Goal: Transaction & Acquisition: Subscribe to service/newsletter

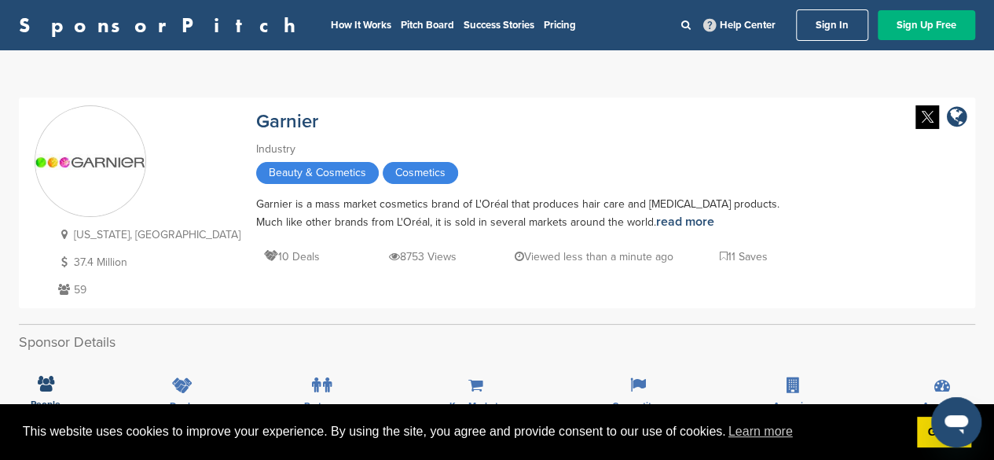
click at [933, 23] on link "Sign Up Free" at bounding box center [926, 25] width 97 height 30
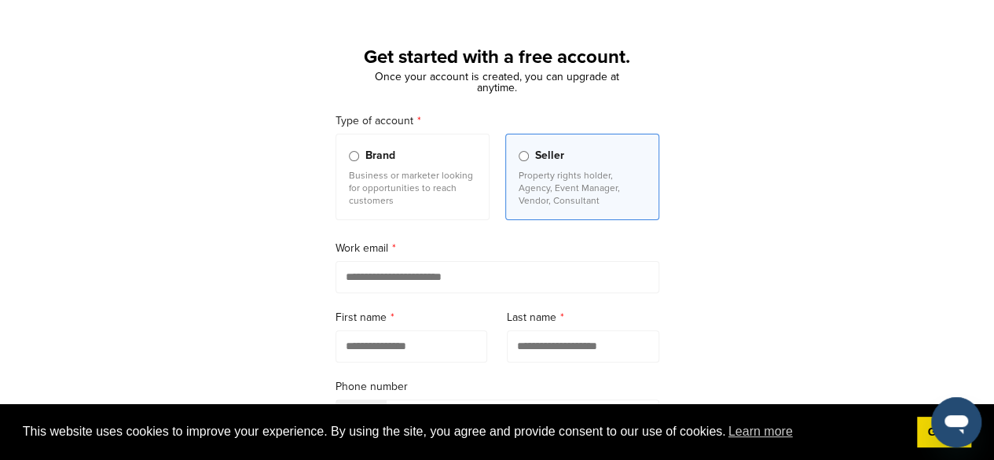
scroll to position [79, 0]
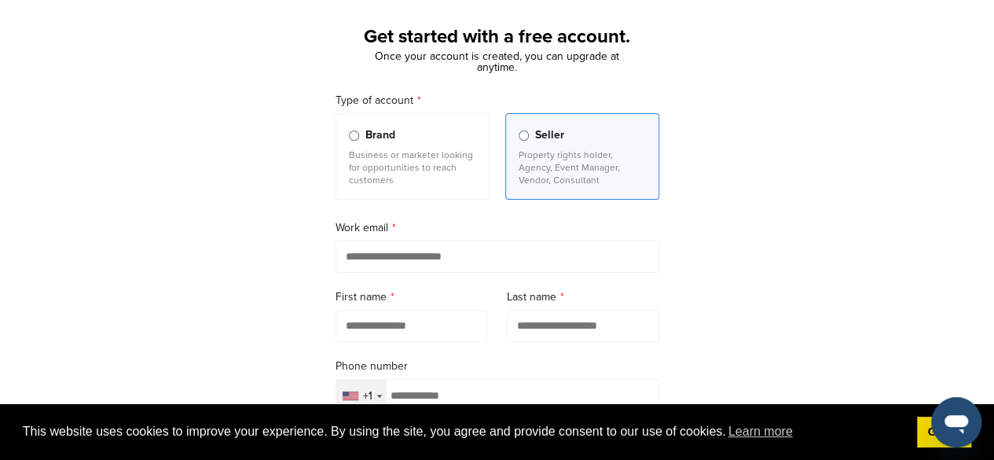
click at [387, 248] on input "email" at bounding box center [498, 256] width 324 height 32
type input "**********"
type input "*****"
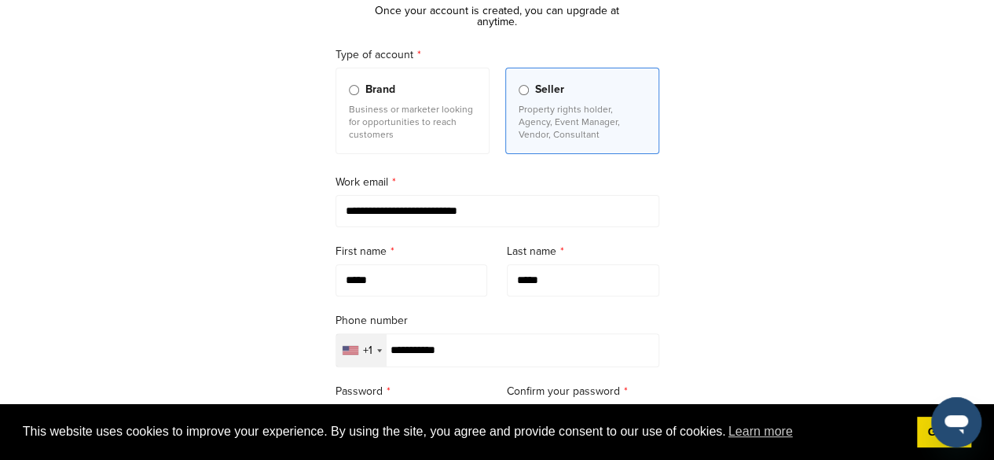
scroll to position [236, 0]
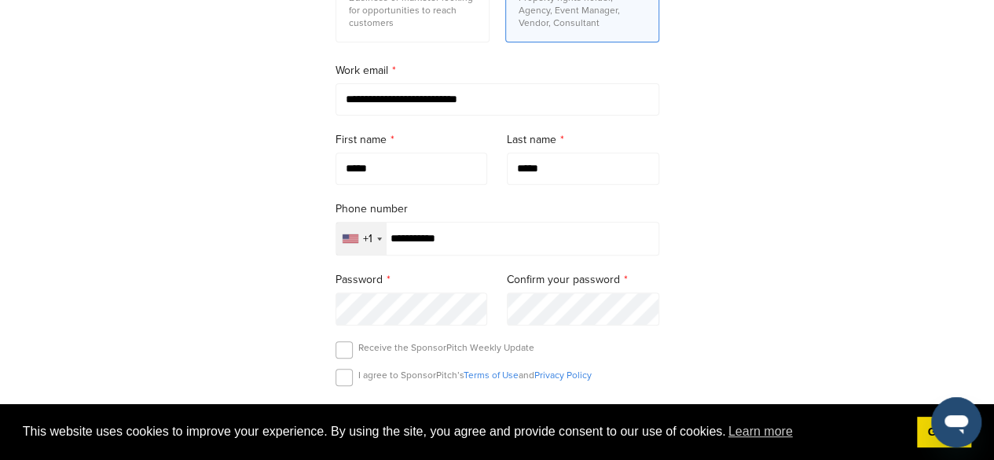
click at [397, 241] on input "**********" at bounding box center [498, 239] width 324 height 34
type input "**********"
click at [357, 238] on div "Selected country" at bounding box center [351, 238] width 16 height 9
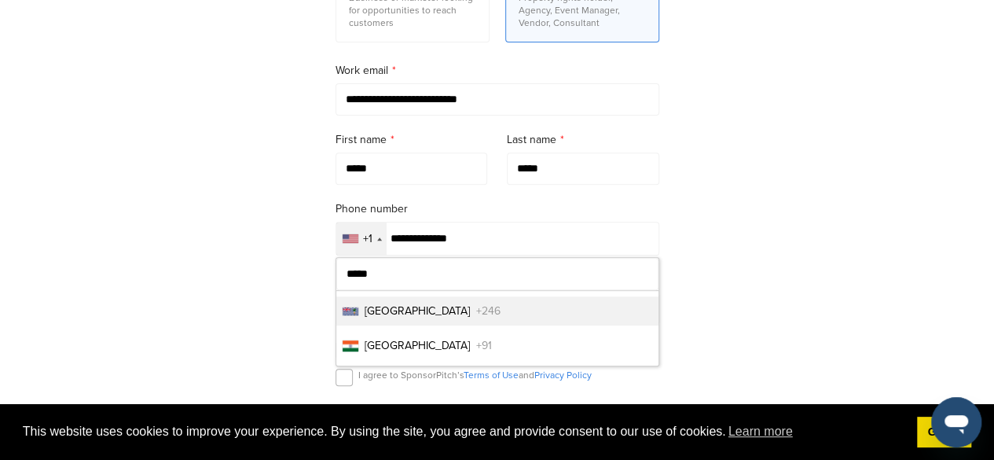
type input "*****"
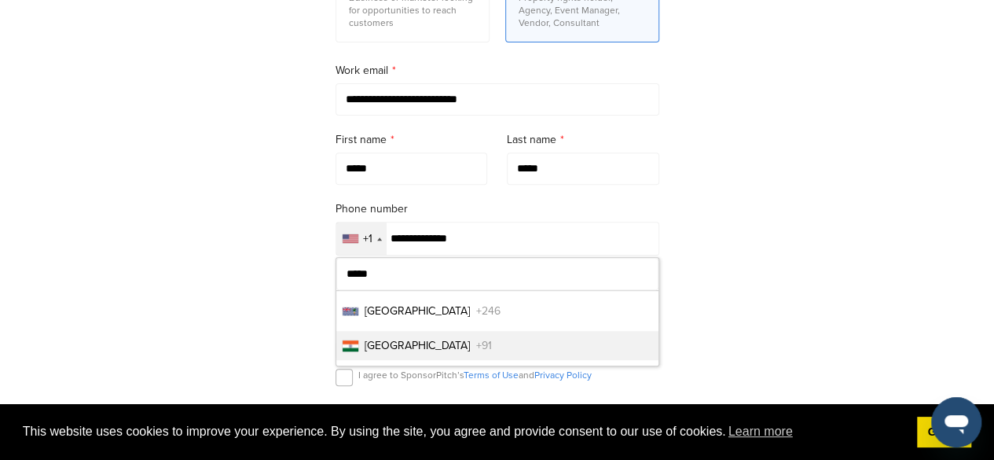
click at [417, 343] on li "India +91" at bounding box center [497, 345] width 322 height 29
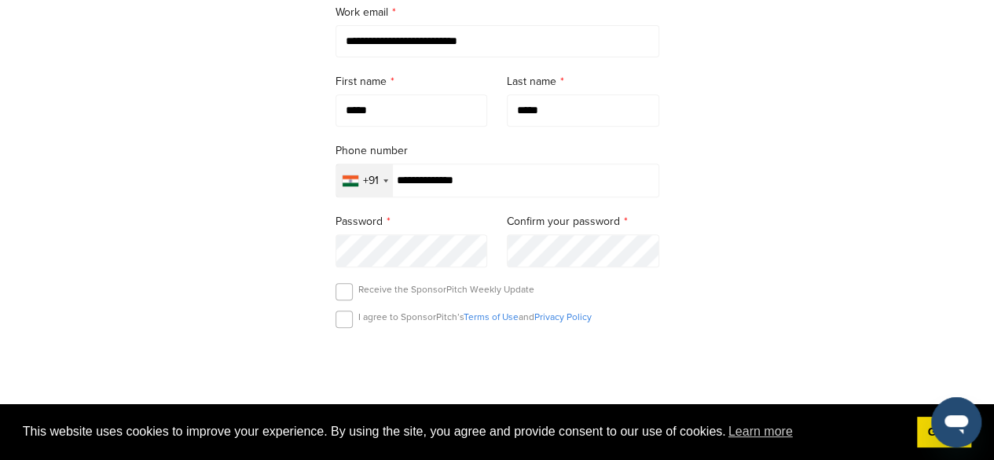
scroll to position [314, 0]
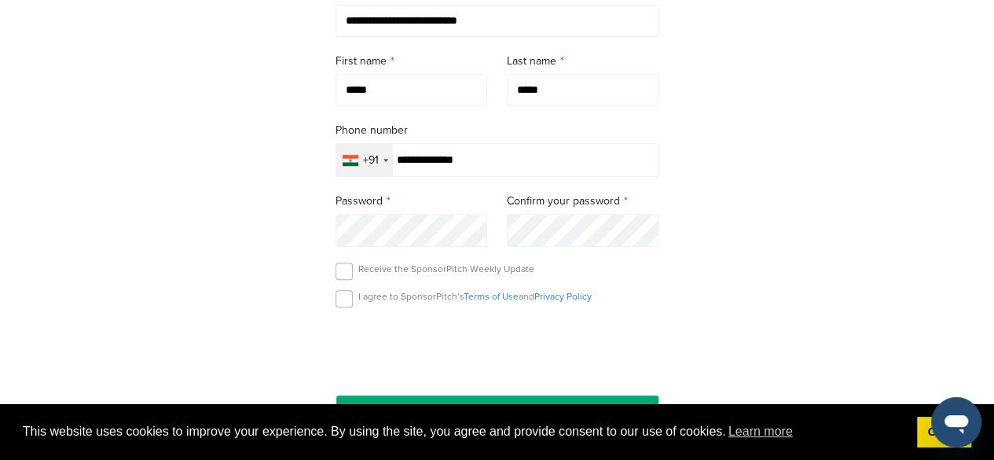
drag, startPoint x: 321, startPoint y: 233, endPoint x: 387, endPoint y: 262, distance: 71.4
click at [321, 234] on div "**********" at bounding box center [497, 149] width 361 height 624
click at [336, 394] on input "********" at bounding box center [498, 410] width 324 height 32
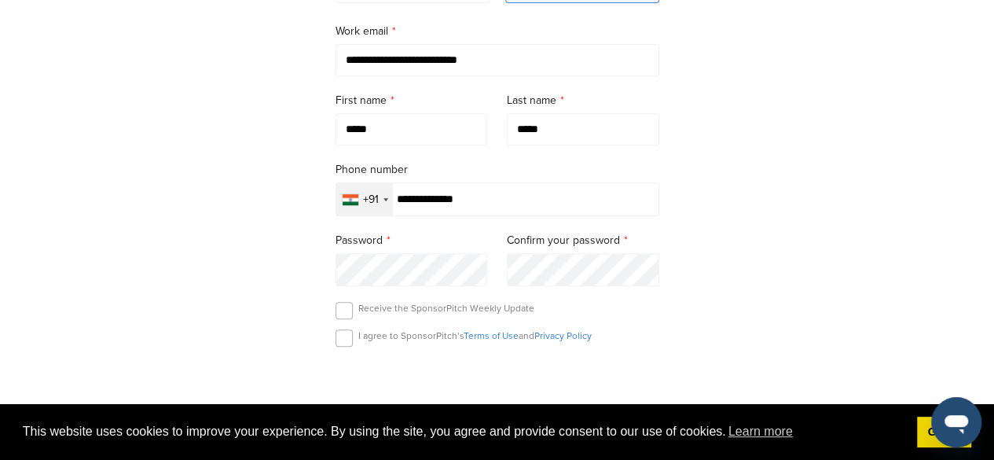
scroll to position [354, 0]
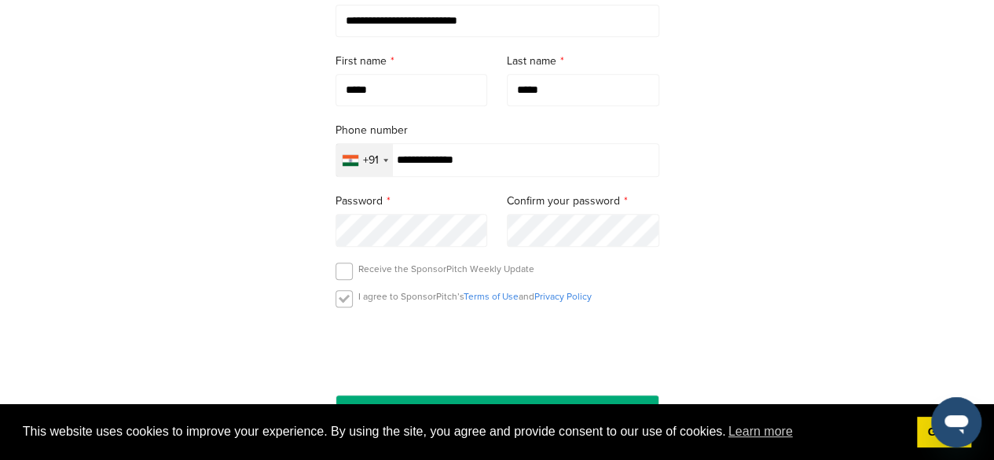
click at [346, 293] on label at bounding box center [344, 298] width 17 height 17
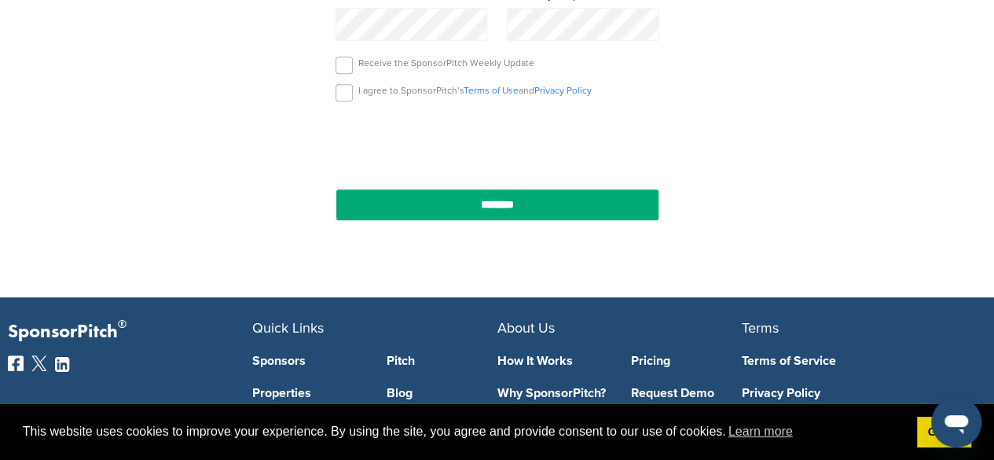
scroll to position [589, 0]
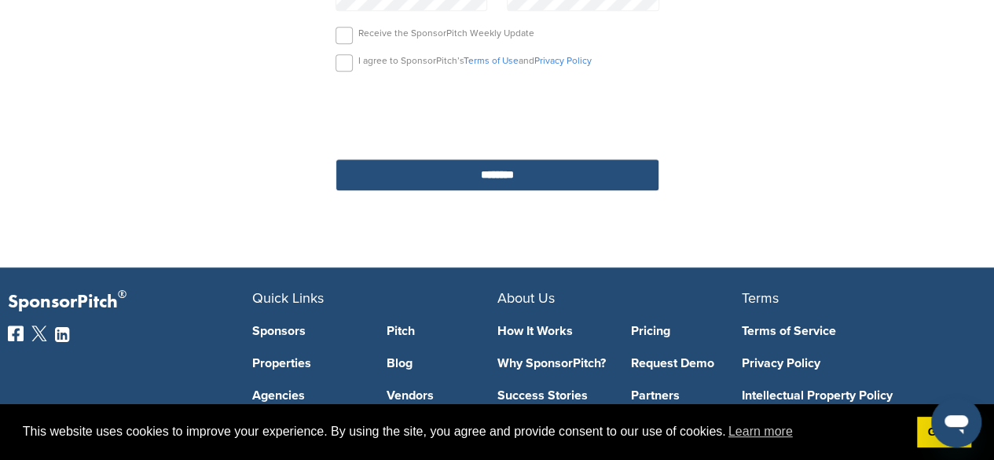
click at [498, 174] on input "********" at bounding box center [498, 175] width 324 height 32
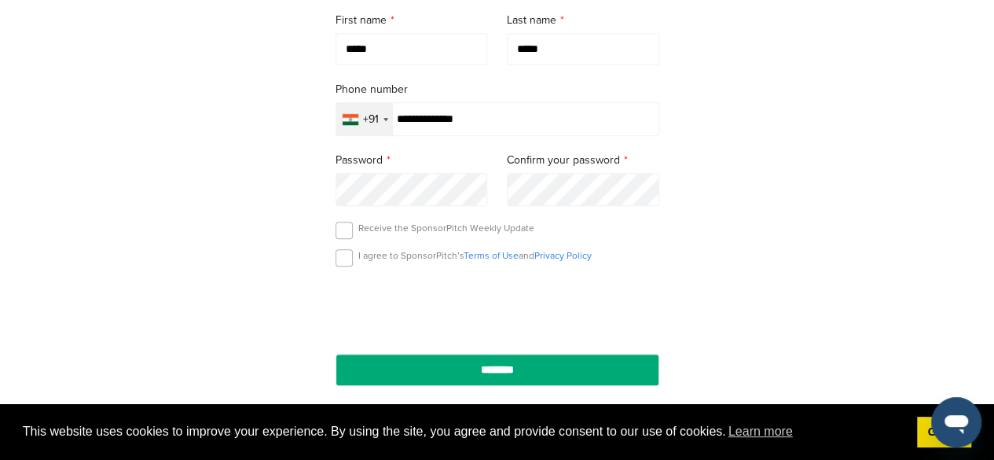
scroll to position [432, 0]
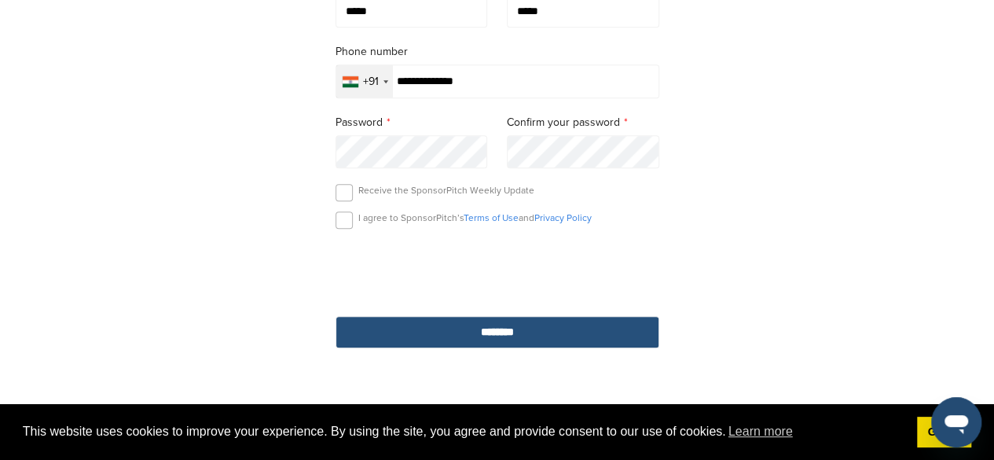
click at [480, 343] on input "********" at bounding box center [498, 332] width 324 height 32
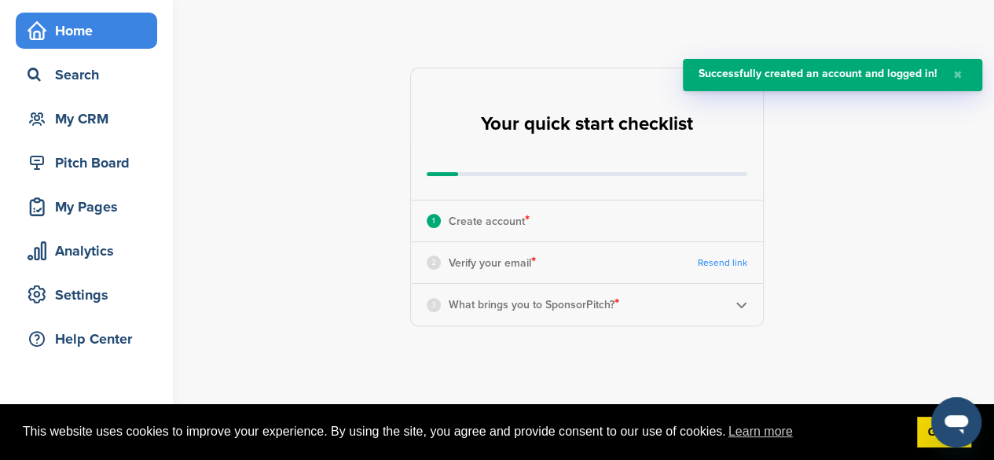
scroll to position [79, 0]
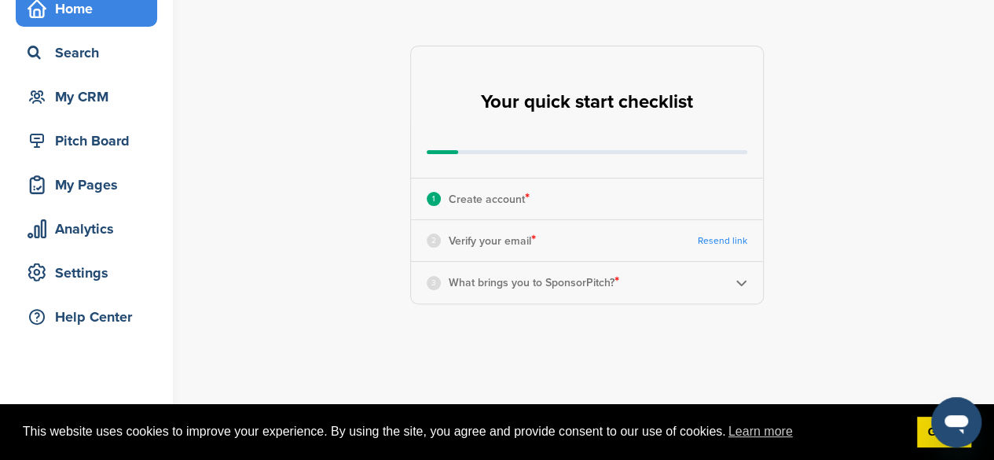
click at [739, 284] on img at bounding box center [741, 283] width 12 height 12
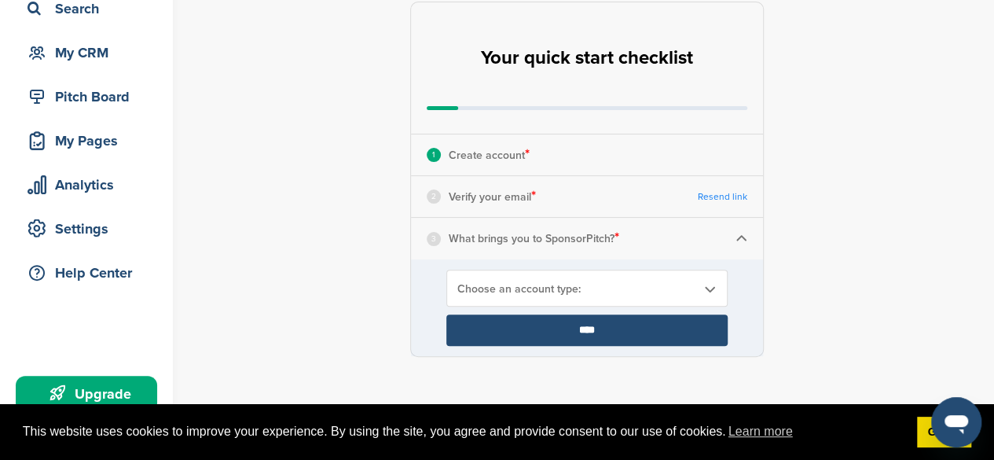
scroll to position [236, 0]
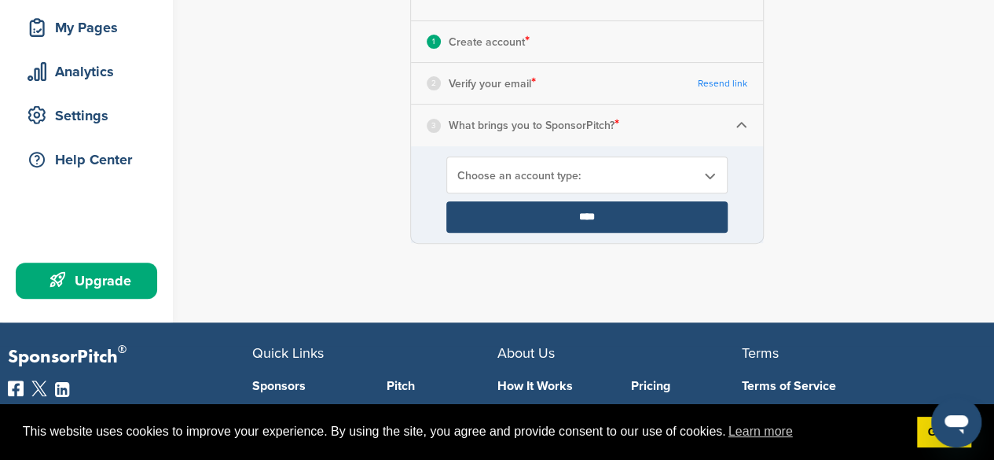
click at [663, 166] on div "Choose an account type:" at bounding box center [586, 174] width 281 height 37
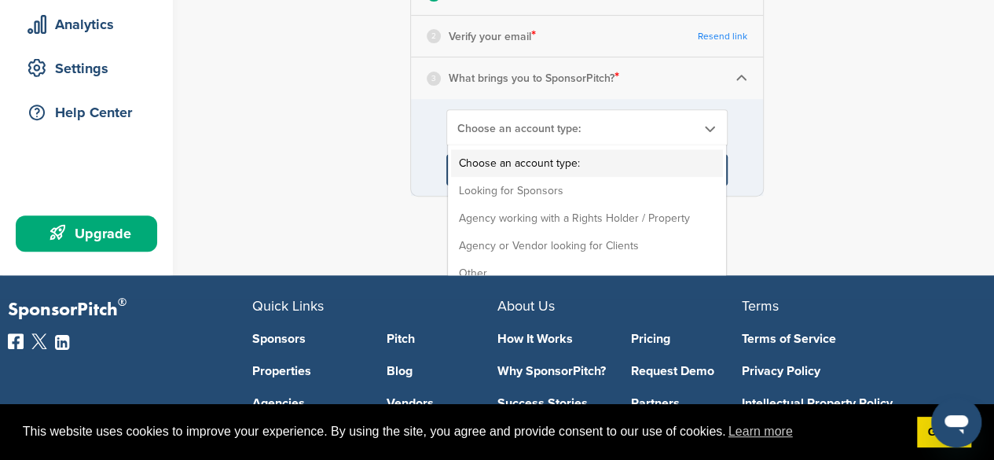
scroll to position [314, 0]
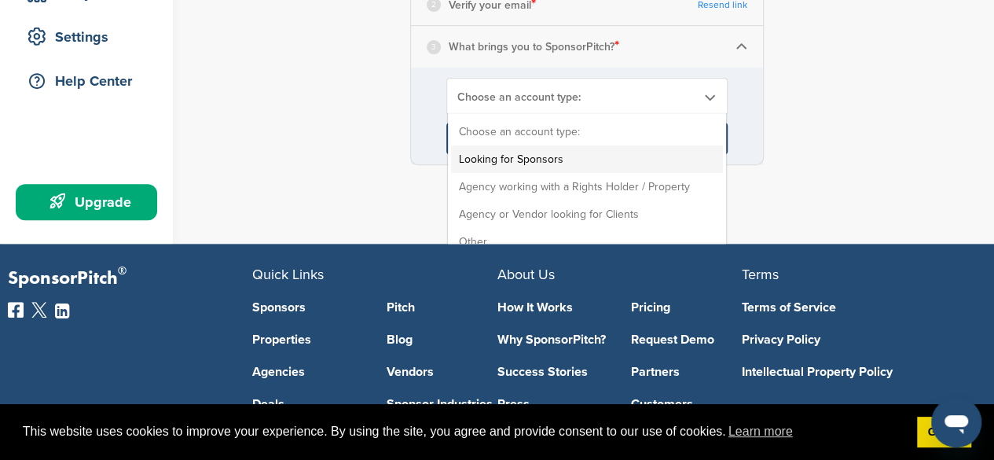
click at [556, 154] on li "Looking for Sponsors" at bounding box center [587, 159] width 272 height 28
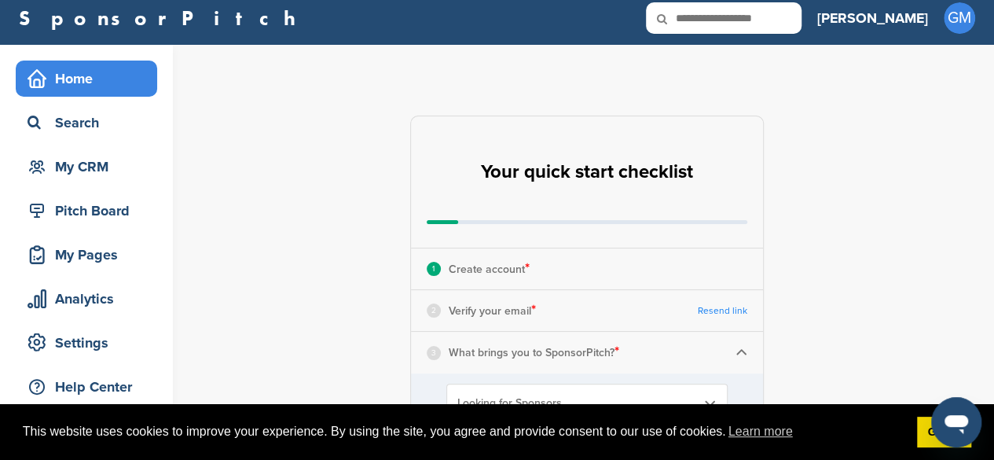
scroll to position [0, 0]
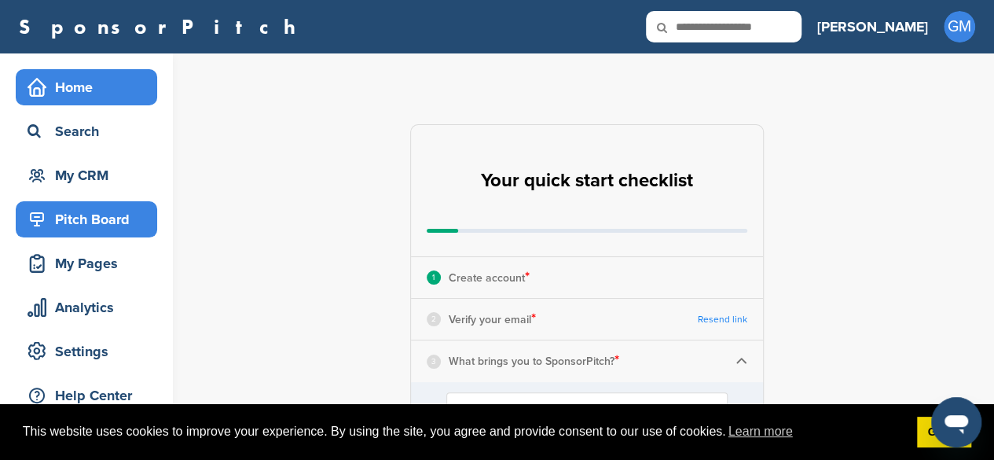
click at [64, 217] on div "Pitch Board" at bounding box center [91, 219] width 134 height 28
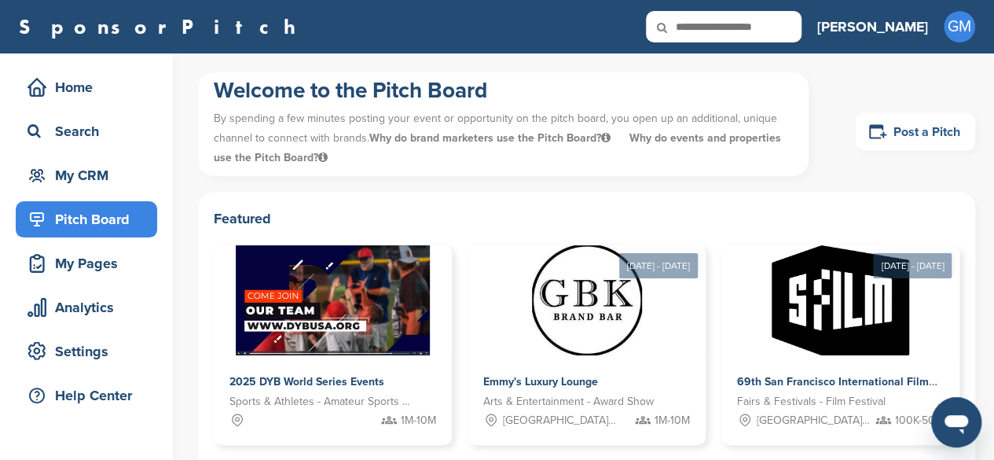
click at [904, 138] on link "Post a Pitch" at bounding box center [915, 131] width 119 height 39
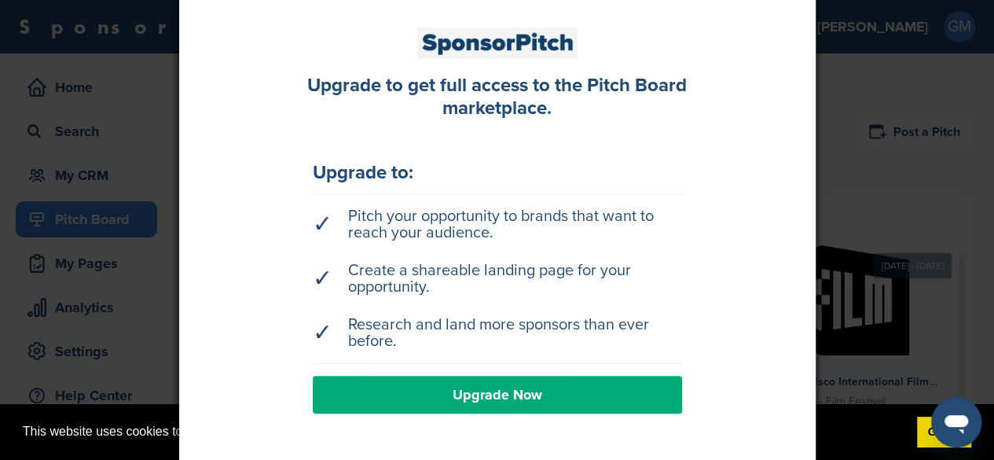
click at [502, 391] on link "Upgrade Now" at bounding box center [497, 395] width 369 height 38
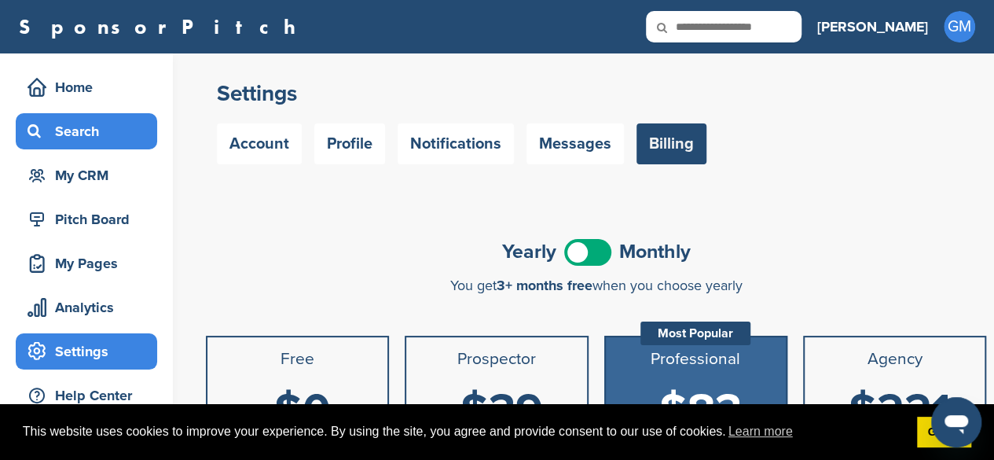
click at [61, 138] on div "Search" at bounding box center [91, 131] width 134 height 28
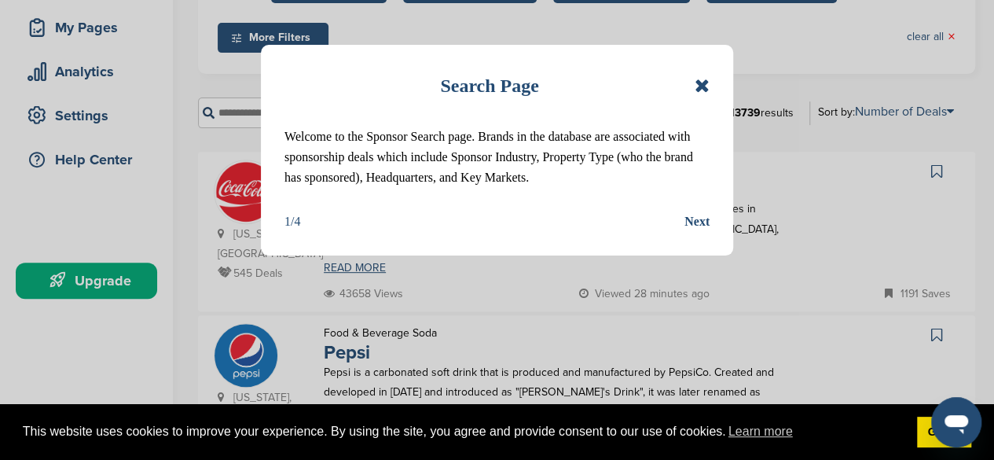
drag, startPoint x: 699, startPoint y: 88, endPoint x: 665, endPoint y: 103, distance: 37.7
click at [699, 87] on icon at bounding box center [702, 85] width 15 height 19
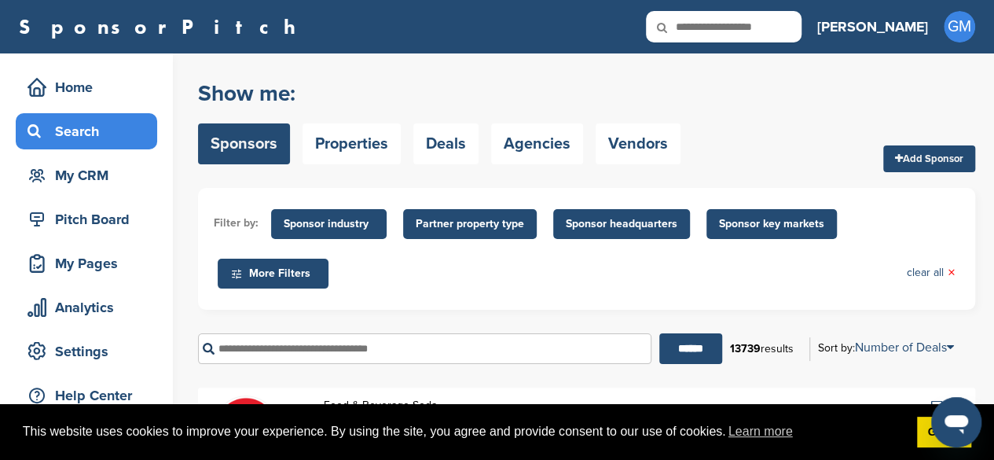
click at [336, 353] on input "text" at bounding box center [424, 348] width 453 height 31
click at [659, 333] on input "******" at bounding box center [690, 348] width 63 height 31
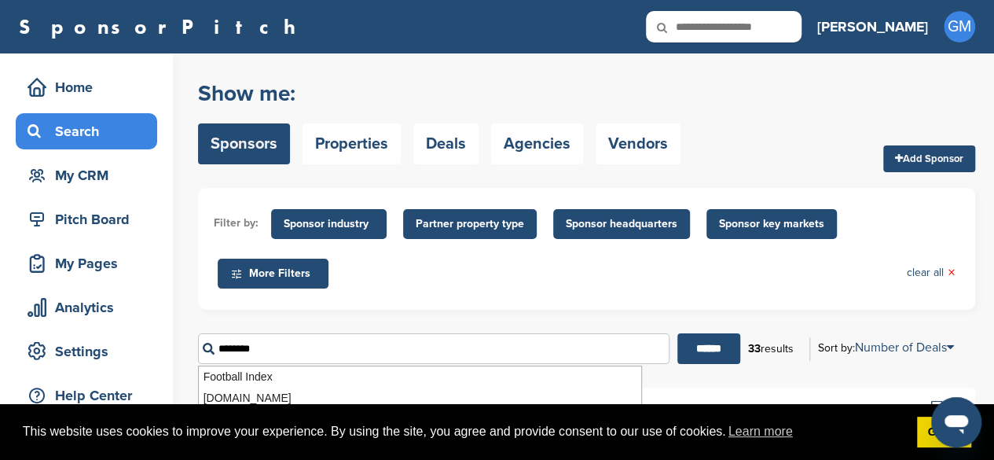
drag, startPoint x: 270, startPoint y: 357, endPoint x: 174, endPoint y: 350, distance: 96.1
type input "*******"
click at [677, 333] on input "******" at bounding box center [708, 348] width 63 height 31
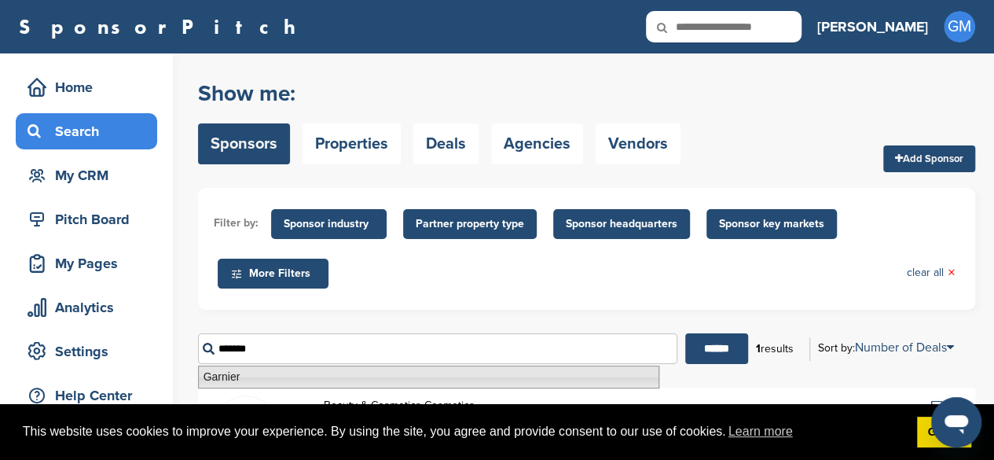
click at [287, 383] on li "Garnier" at bounding box center [428, 376] width 461 height 23
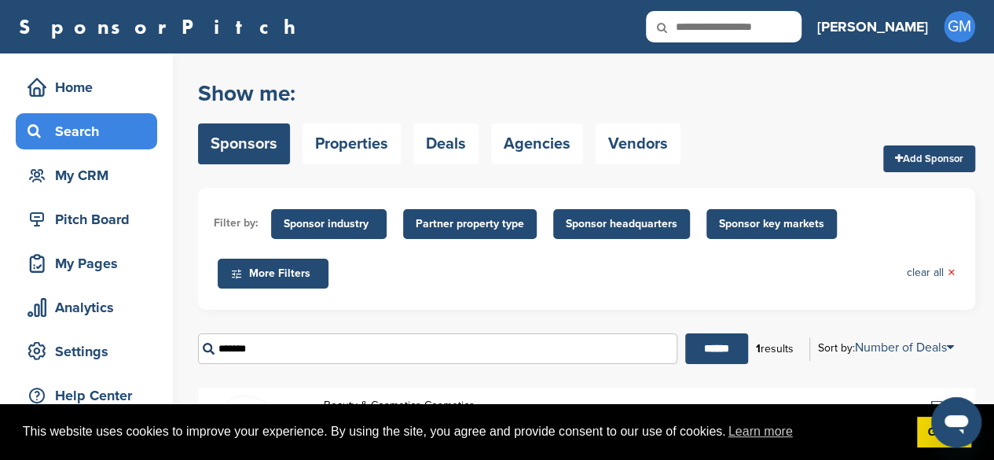
click at [362, 310] on form "Filter by: Sponsor industry Sponsor Industry × Apparel, Clothing, & Fashion Acc…" at bounding box center [586, 282] width 777 height 188
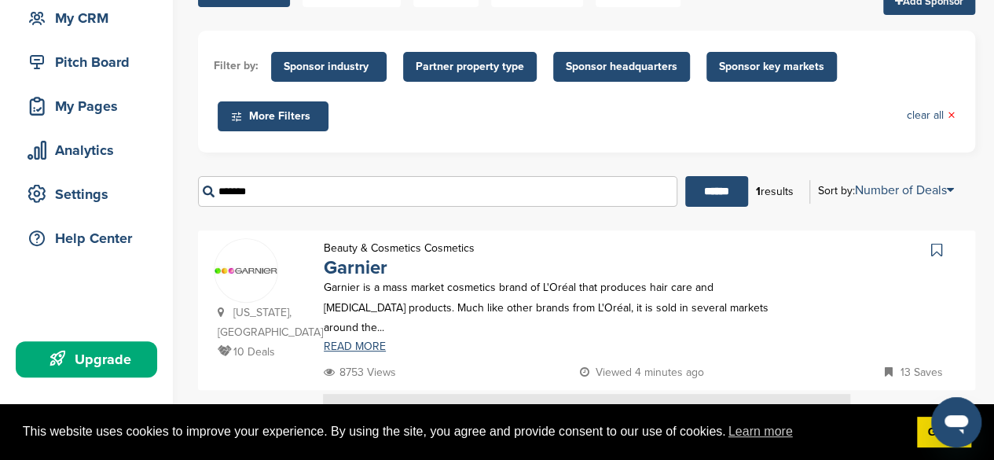
scroll to position [236, 0]
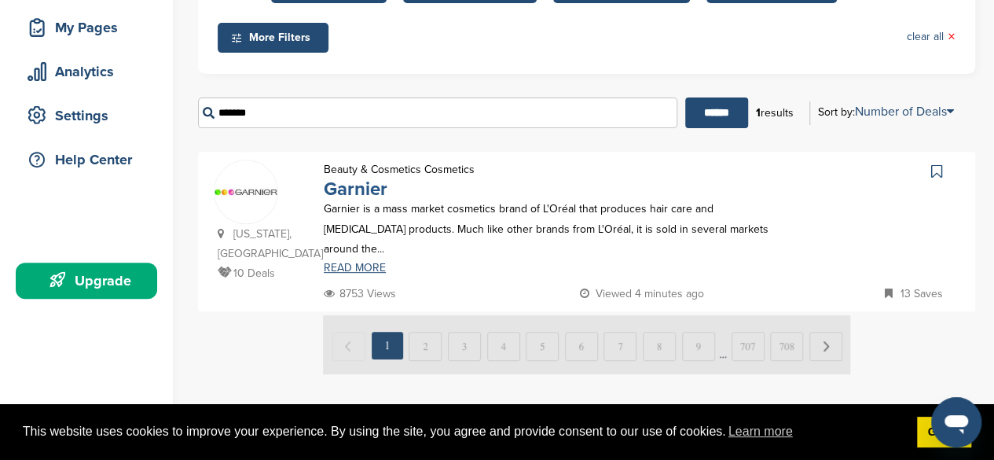
click at [331, 185] on link "Garnier" at bounding box center [356, 189] width 64 height 23
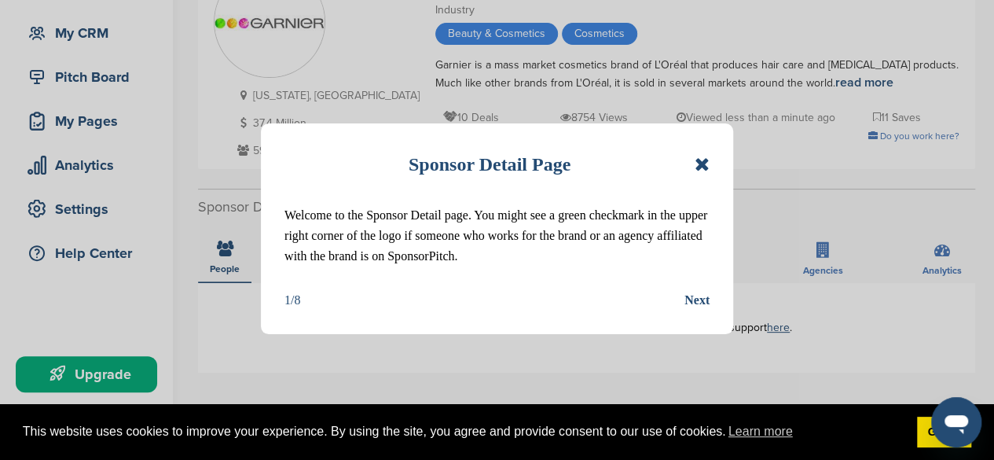
scroll to position [157, 0]
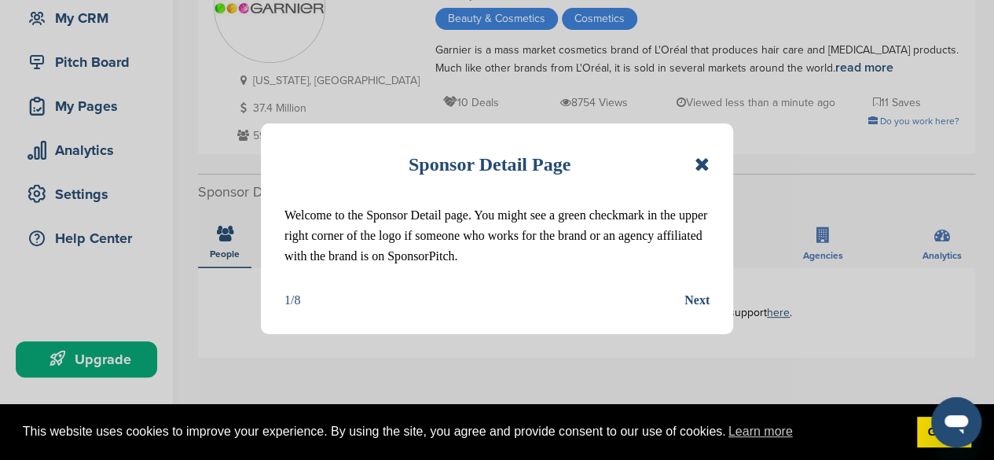
click at [701, 303] on div "Next" at bounding box center [696, 300] width 25 height 20
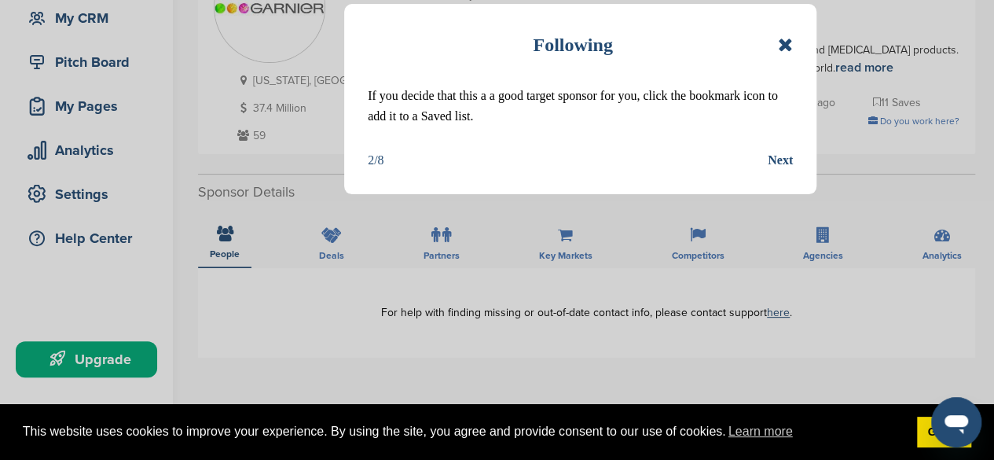
click at [775, 170] on div "Following If you decide that this a a good target sponsor for you, click the bo…" at bounding box center [580, 99] width 472 height 190
click at [773, 168] on div "Next" at bounding box center [780, 160] width 25 height 20
click at [773, 165] on div "Following If you decide that this a a good target sponsor for you, click the bo…" at bounding box center [497, 230] width 994 height 460
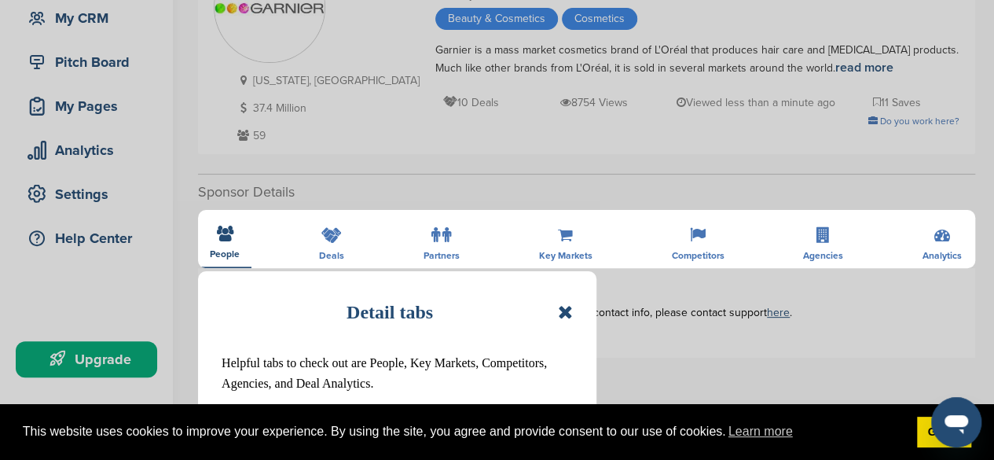
click at [773, 165] on div "Detail tabs Helpful tabs to check out are People, Key Markets, Competitors, Age…" at bounding box center [497, 230] width 994 height 460
click at [607, 183] on div "Detail tabs Helpful tabs to check out are People, Key Markets, Competitors, Age…" at bounding box center [497, 230] width 994 height 460
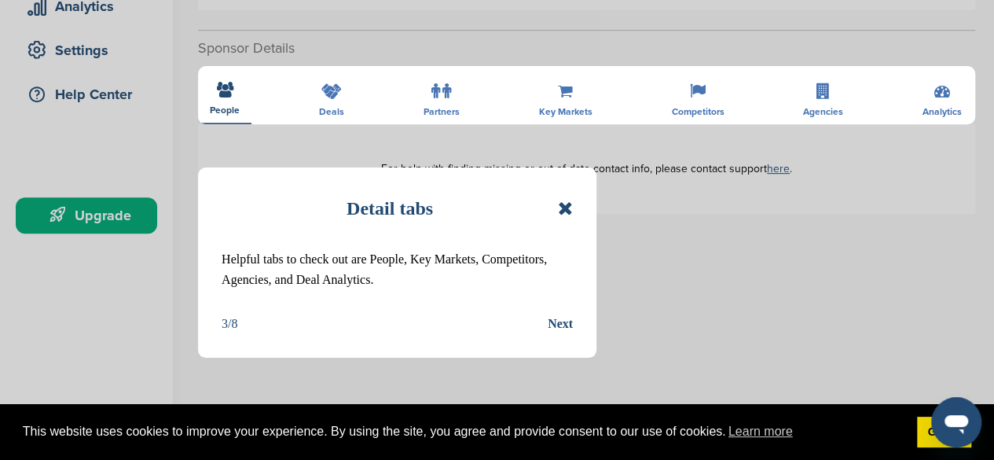
scroll to position [314, 0]
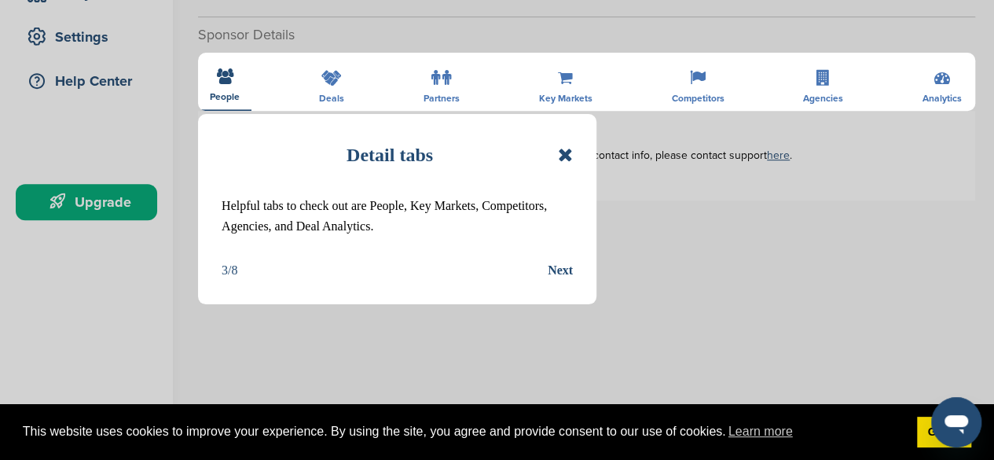
click at [565, 155] on icon at bounding box center [565, 154] width 15 height 19
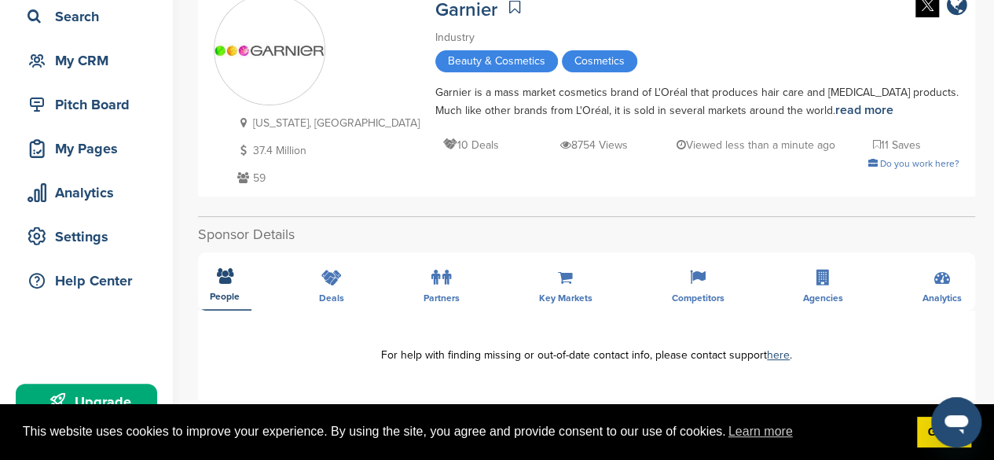
scroll to position [79, 0]
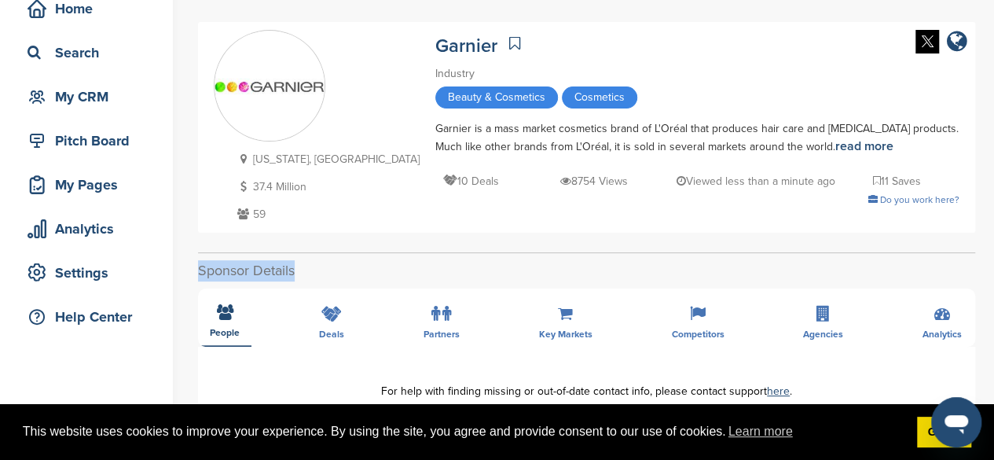
drag, startPoint x: 190, startPoint y: 268, endPoint x: 295, endPoint y: 270, distance: 104.5
click at [334, 266] on h2 "Sponsor Details" at bounding box center [586, 270] width 777 height 21
drag, startPoint x: 280, startPoint y: 216, endPoint x: 351, endPoint y: 130, distance: 112.2
click at [351, 130] on div "[US_STATE], [GEOGRAPHIC_DATA] 37.4 Million 59 Garnier Industry Beauty & Cosmeti…" at bounding box center [587, 127] width 746 height 195
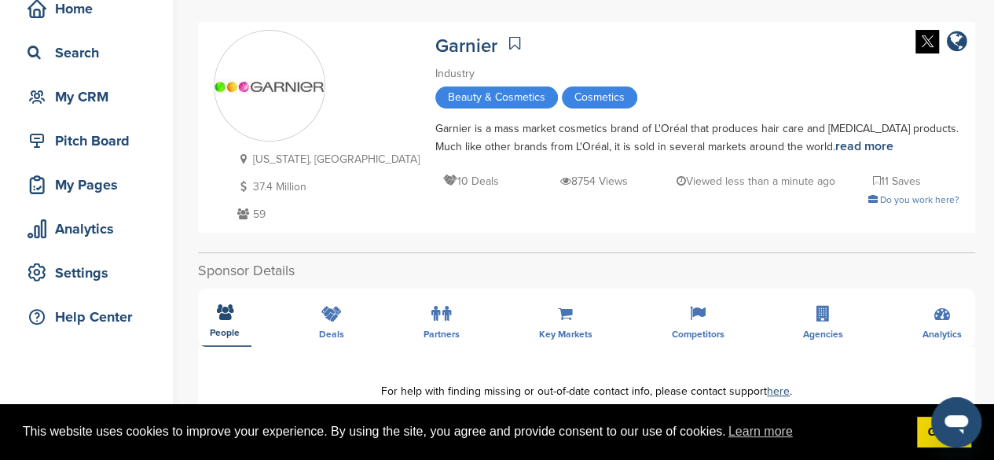
click at [309, 211] on p "59" at bounding box center [326, 214] width 186 height 20
drag, startPoint x: 290, startPoint y: 212, endPoint x: 336, endPoint y: 153, distance: 75.0
click at [343, 82] on div "[US_STATE], [GEOGRAPHIC_DATA] 37.4 Million 59 Garnier Industry Beauty & Cosmeti…" at bounding box center [587, 127] width 746 height 195
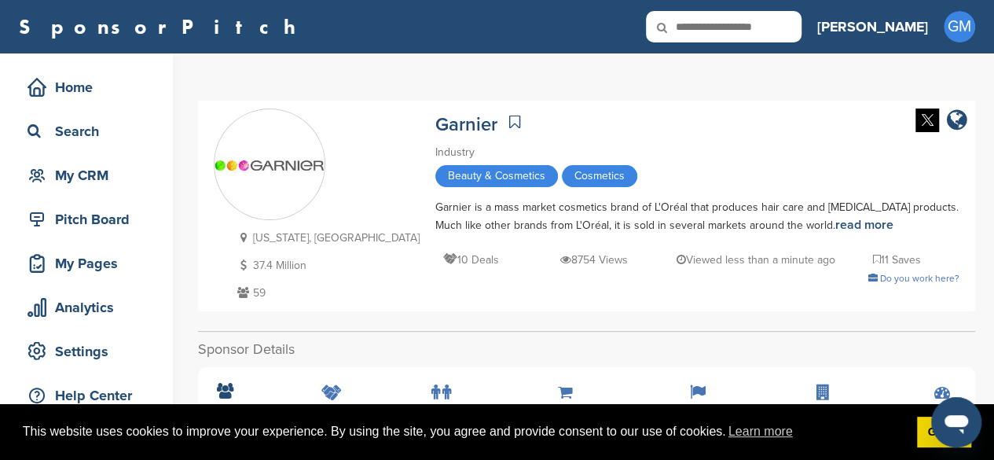
scroll to position [0, 0]
